Goal: Task Accomplishment & Management: Manage account settings

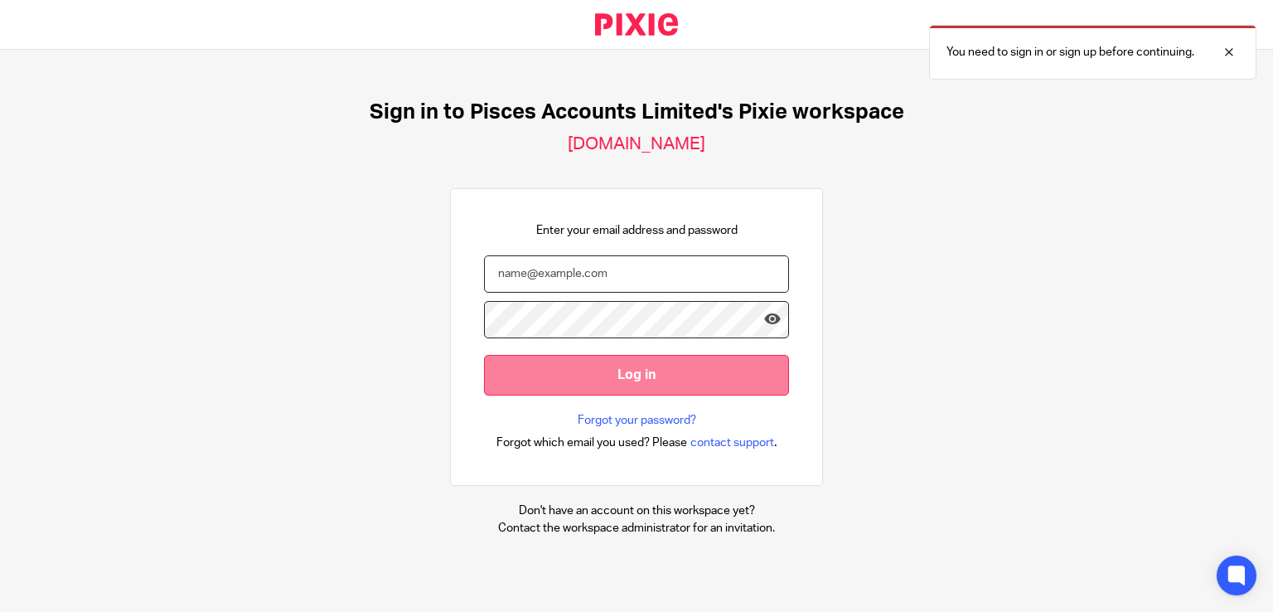
type input "[PERSON_NAME][EMAIL_ADDRESS][DOMAIN_NAME]"
click at [605, 375] on input "Log in" at bounding box center [636, 375] width 305 height 41
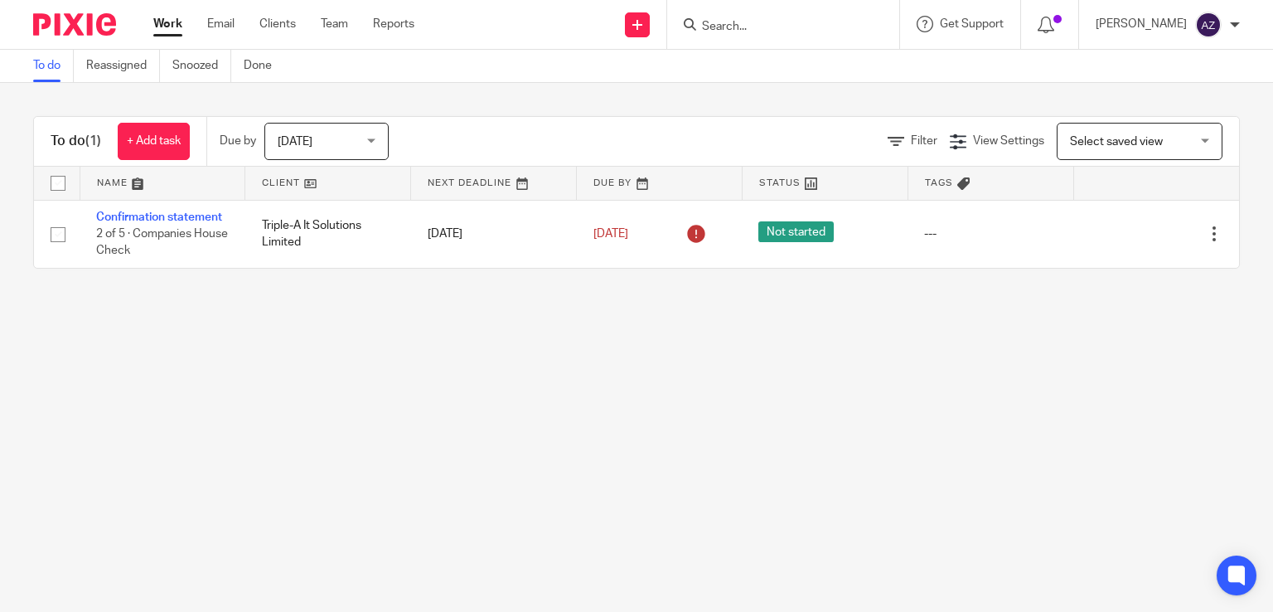
click at [352, 133] on span "Today" at bounding box center [322, 141] width 88 height 35
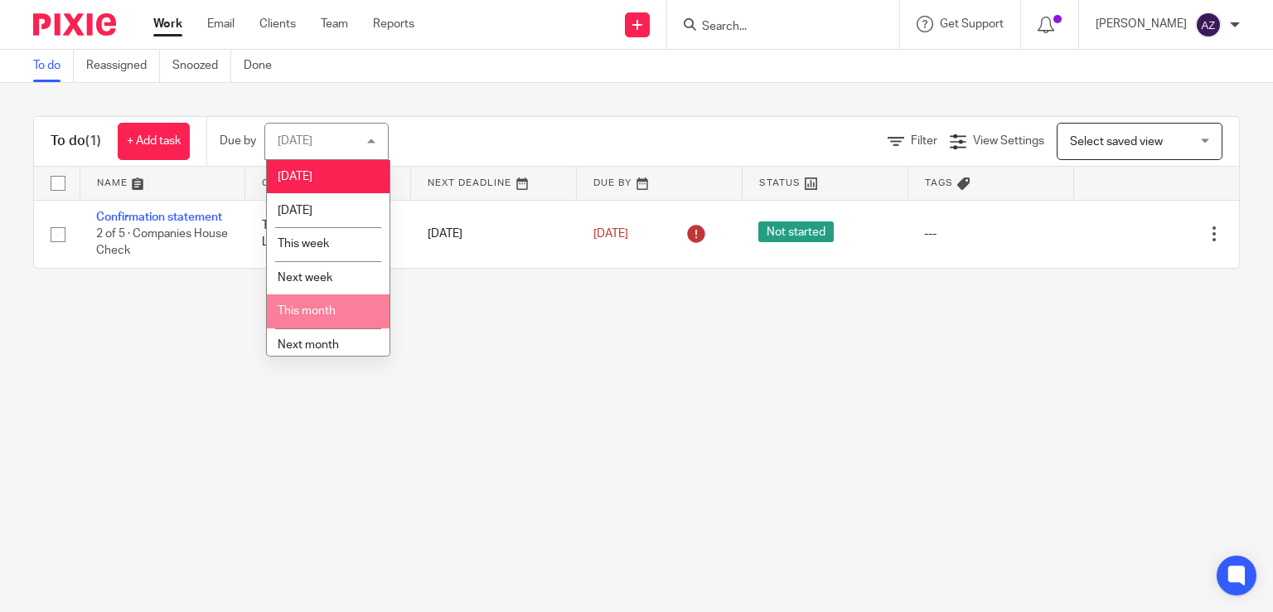
scroll to position [42, 0]
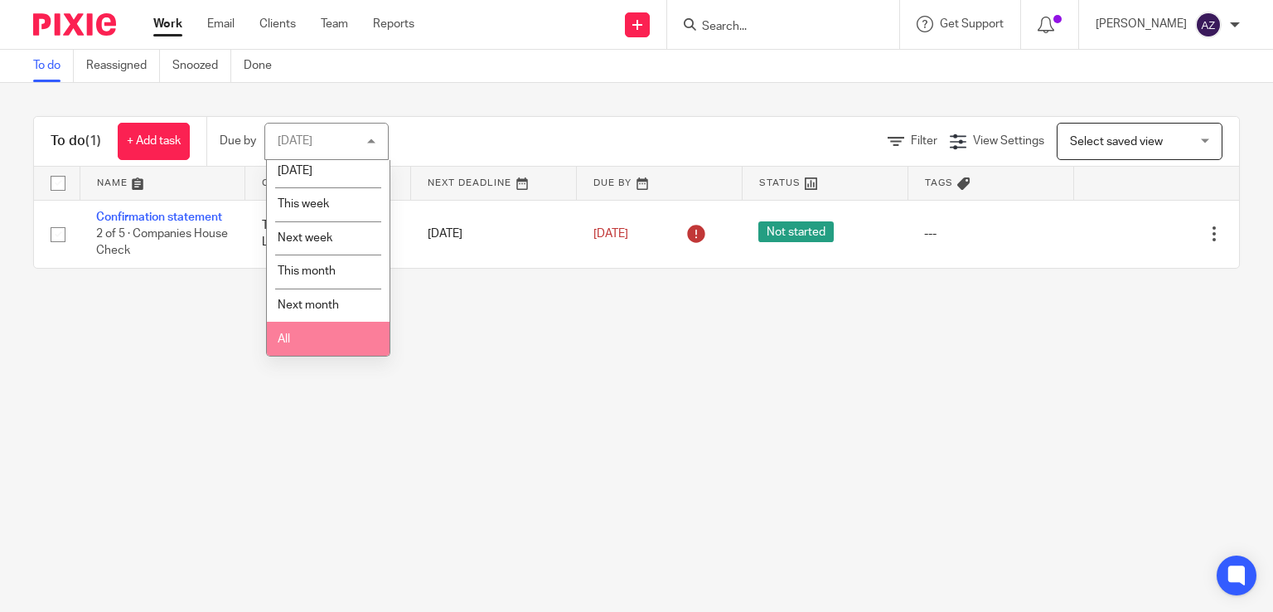
click at [322, 337] on li "All" at bounding box center [328, 339] width 123 height 34
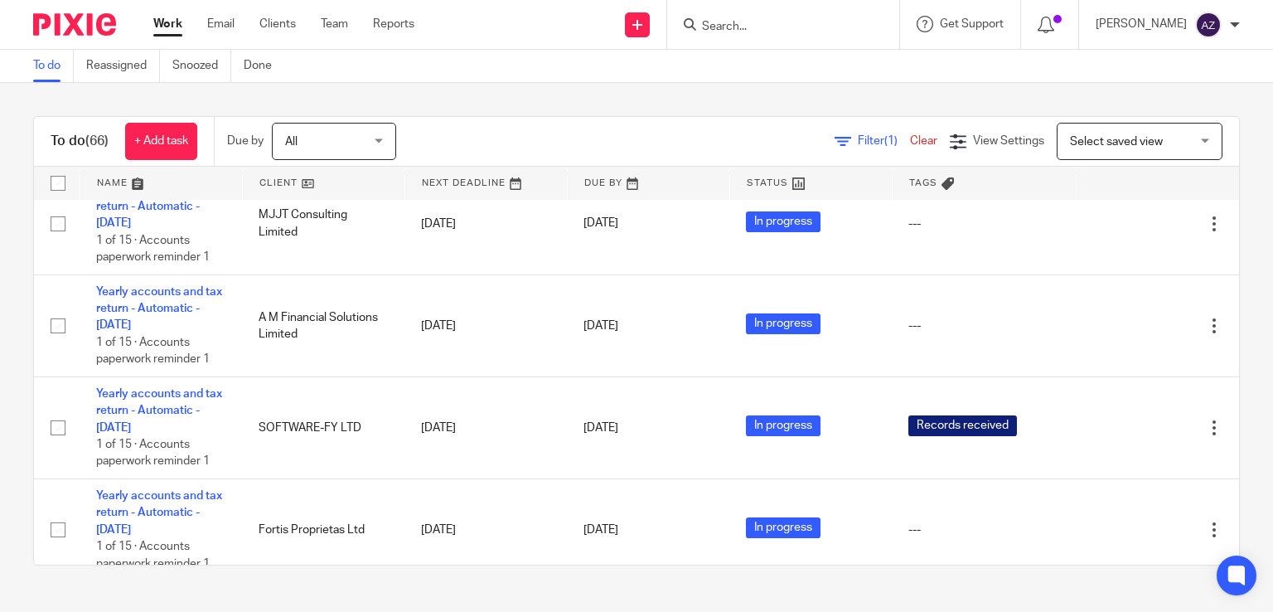
scroll to position [995, 0]
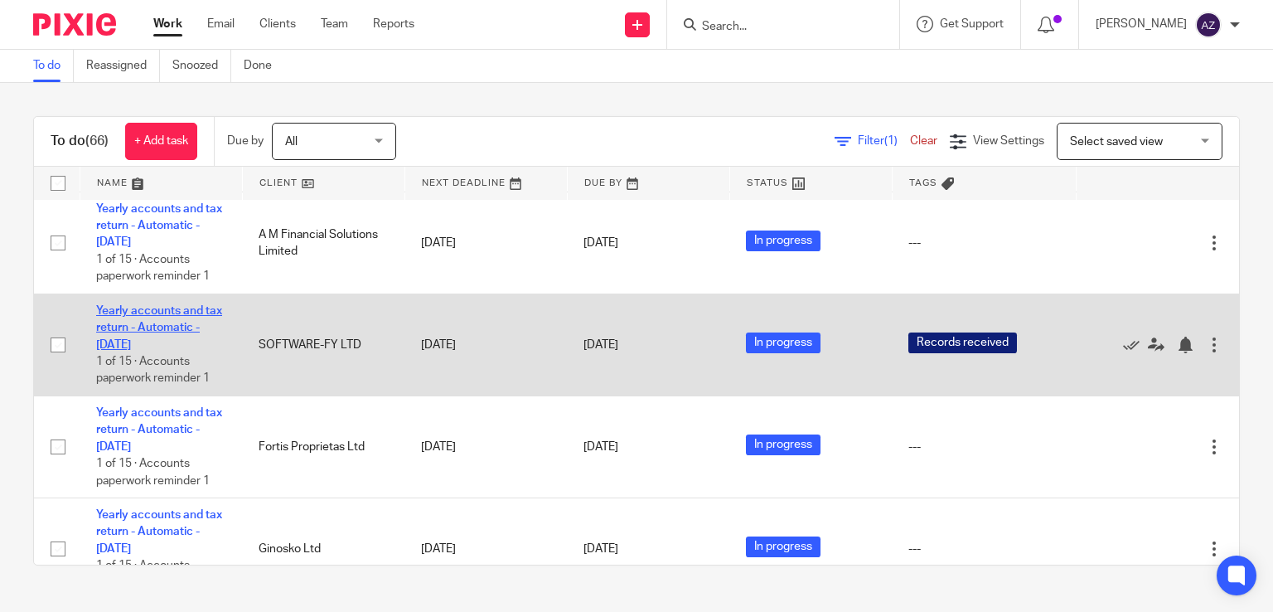
click at [165, 332] on link "Yearly accounts and tax return - Automatic - December 2023" at bounding box center [159, 328] width 126 height 46
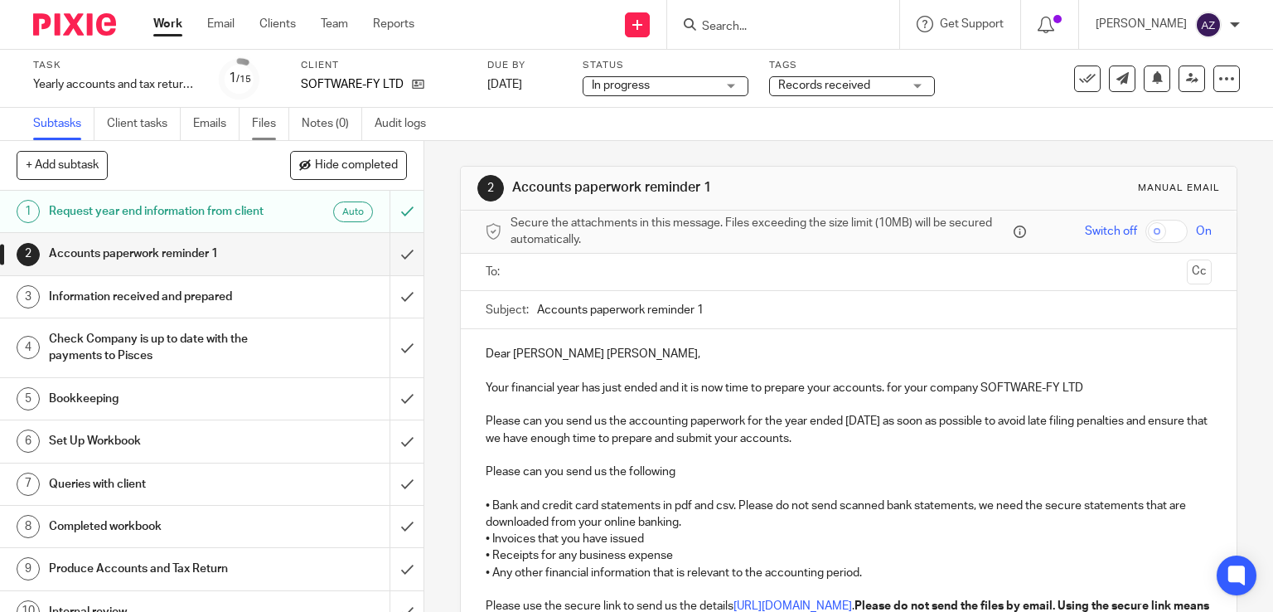
click at [267, 117] on link "Files" at bounding box center [270, 124] width 37 height 32
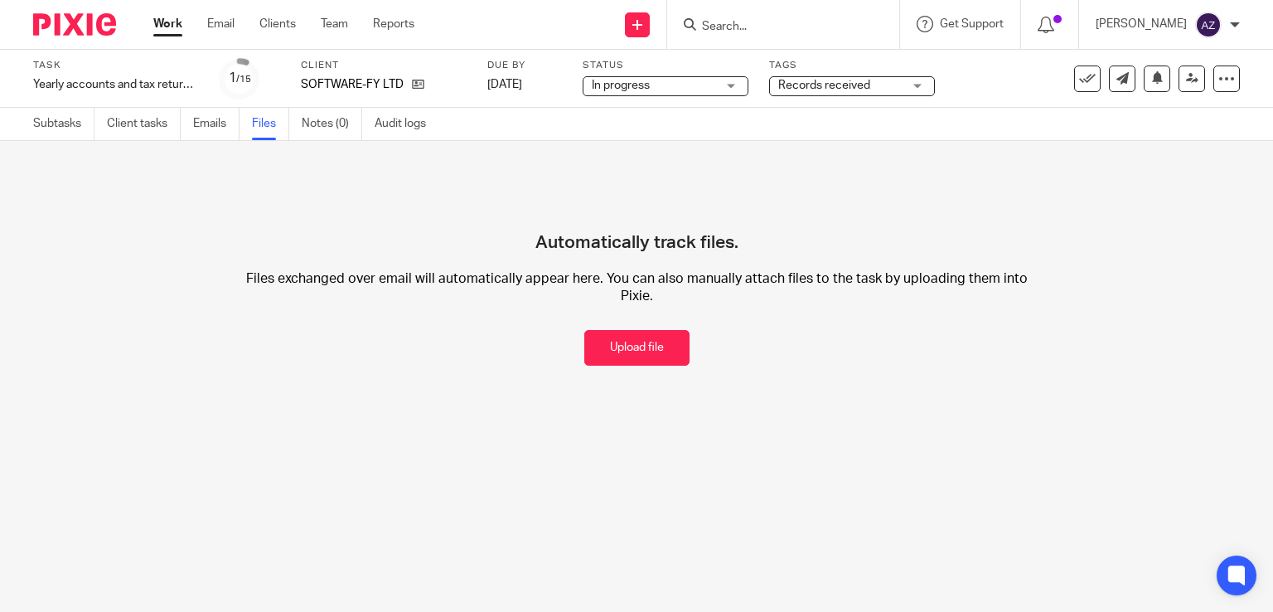
click at [192, 132] on ul "Subtasks Client tasks Emails Files Notes (0) Audit logs" at bounding box center [242, 124] width 418 height 32
click at [201, 127] on link "Emails" at bounding box center [216, 124] width 46 height 32
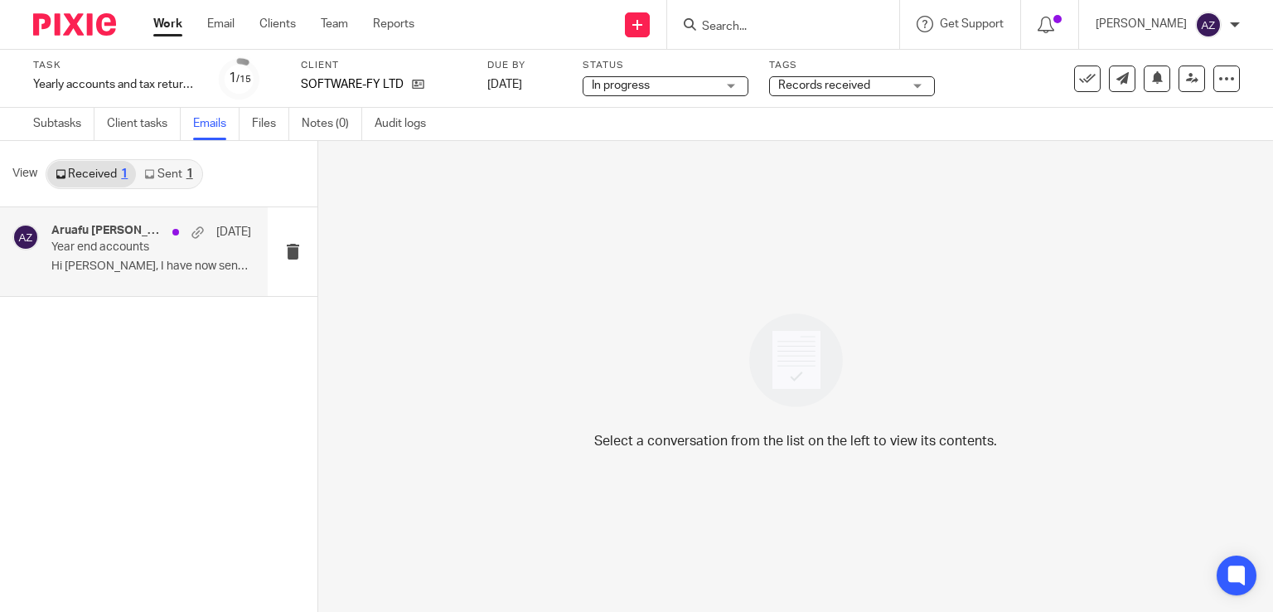
click at [147, 254] on p "Year end accounts" at bounding box center [131, 247] width 160 height 14
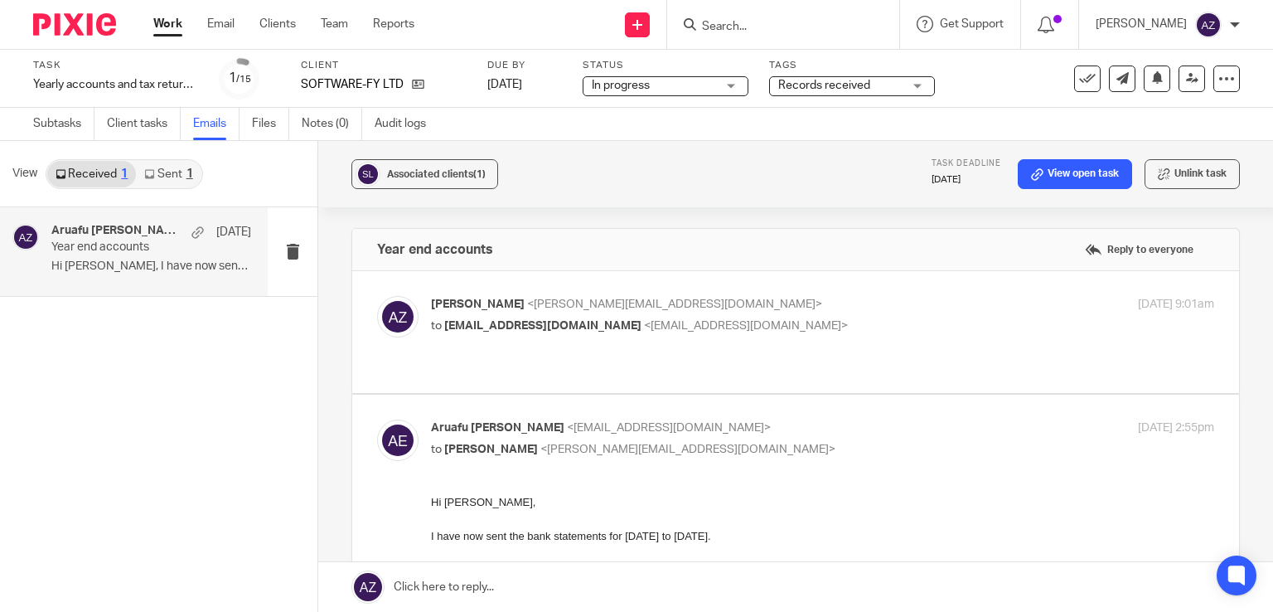
click at [749, 330] on p "to [EMAIL_ADDRESS][DOMAIN_NAME] <[EMAIL_ADDRESS][DOMAIN_NAME]>" at bounding box center [692, 325] width 522 height 17
checkbox input "true"
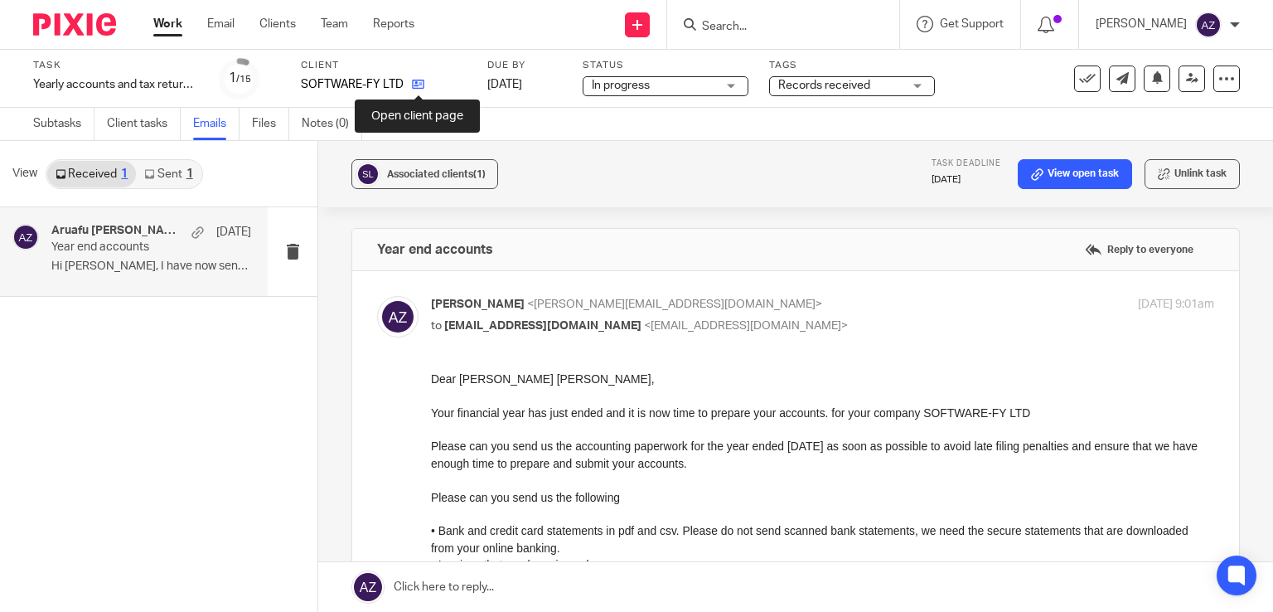
click at [420, 89] on icon at bounding box center [418, 84] width 12 height 12
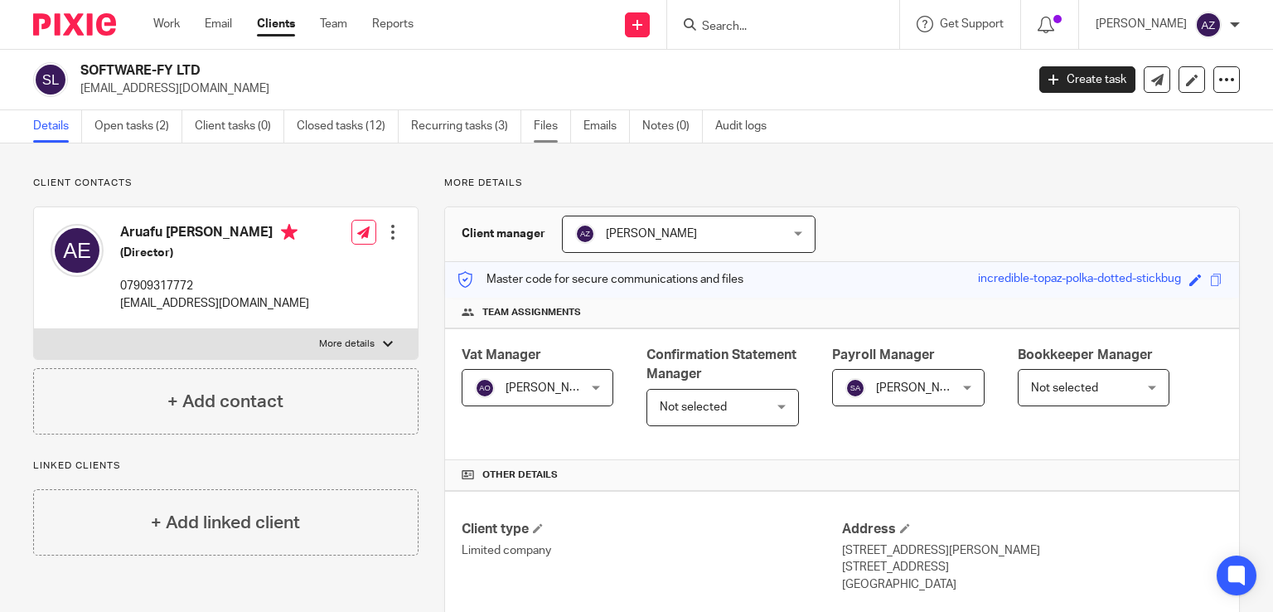
click at [546, 128] on link "Files" at bounding box center [552, 126] width 37 height 32
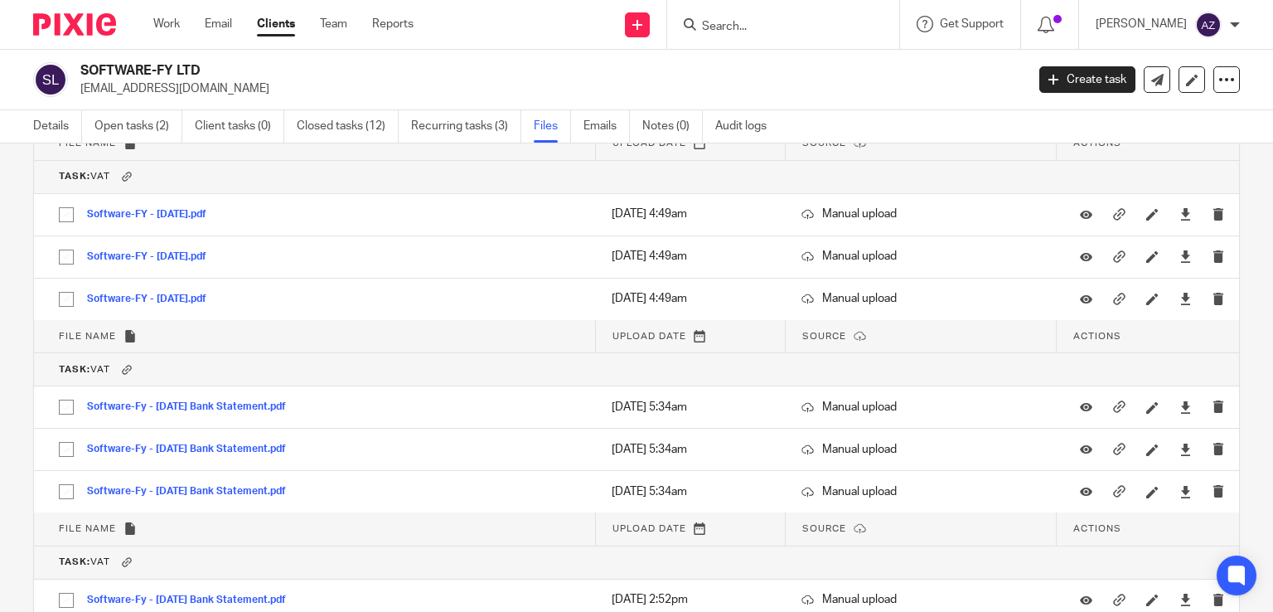
scroll to position [1824, 0]
